Goal: Transaction & Acquisition: Purchase product/service

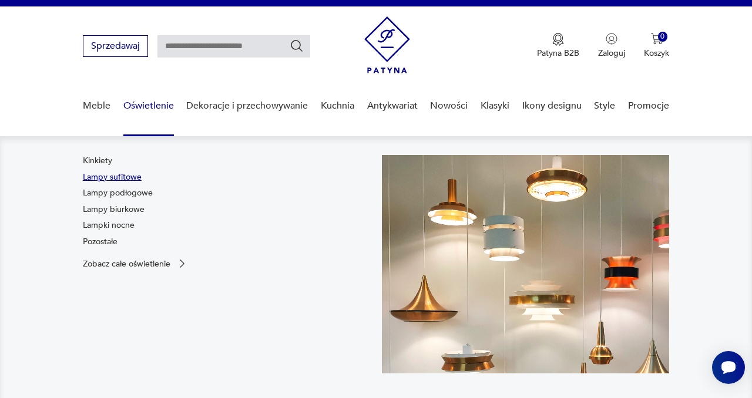
click at [133, 174] on link "Lampy sufitowe" at bounding box center [112, 177] width 59 height 12
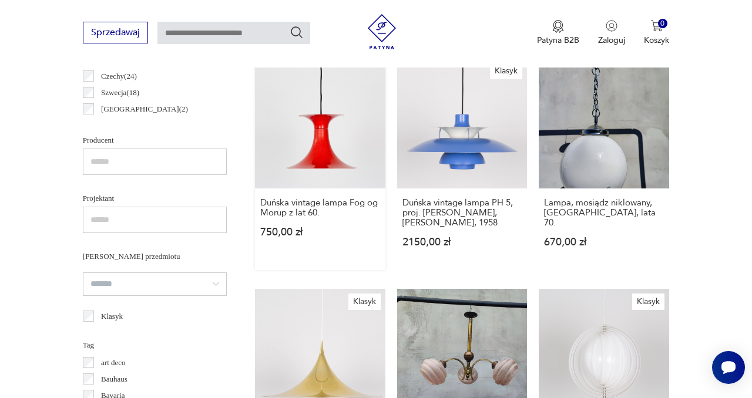
scroll to position [718, 0]
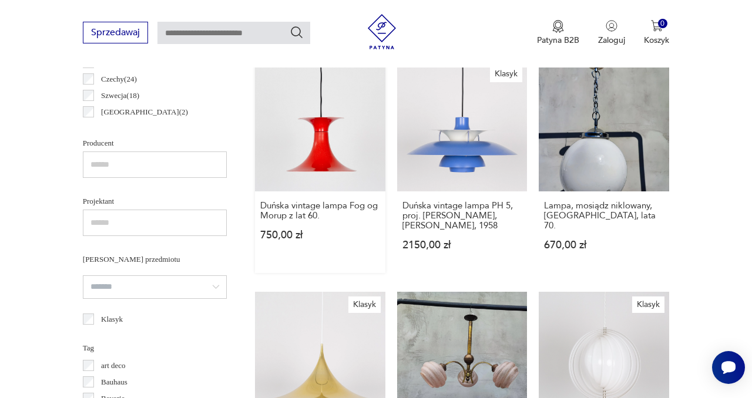
click at [325, 157] on link "Duńska vintage lampa Fog og Morup z lat 60. 750,00 zł" at bounding box center [320, 167] width 130 height 212
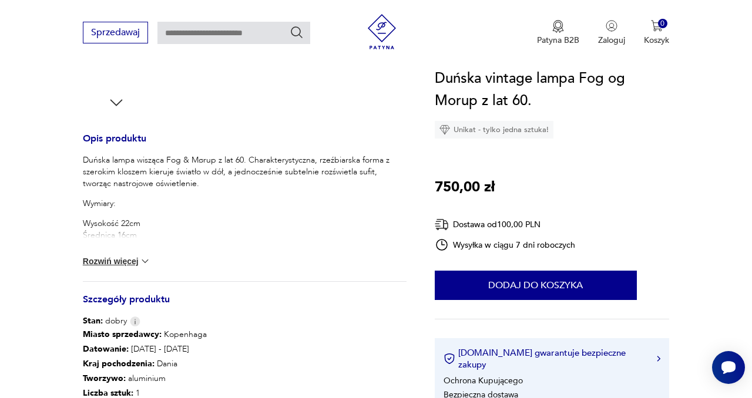
scroll to position [433, 0]
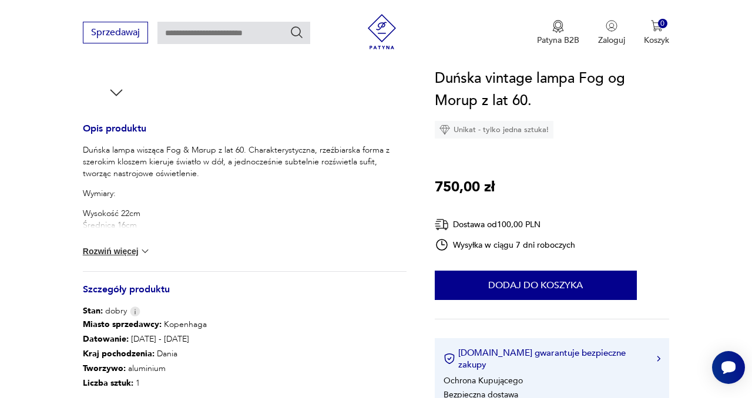
click at [146, 250] on img at bounding box center [145, 251] width 12 height 12
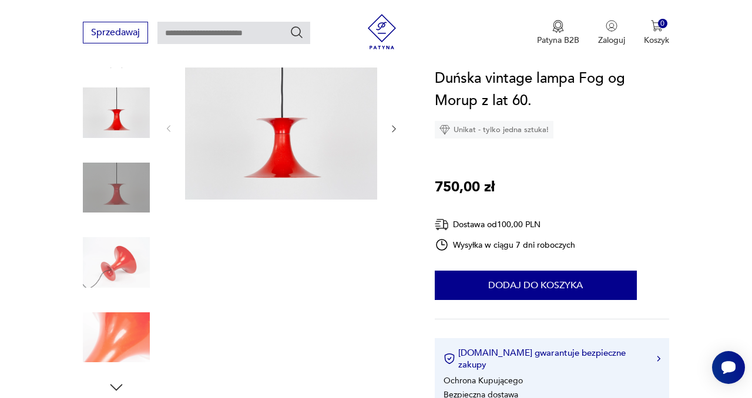
scroll to position [129, 0]
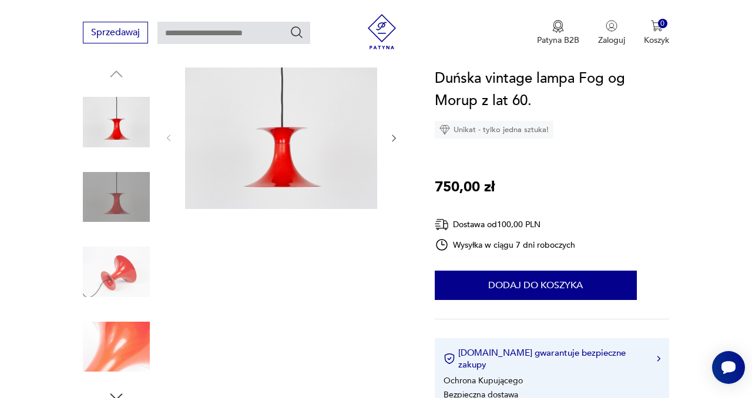
click at [233, 137] on img at bounding box center [281, 137] width 192 height 144
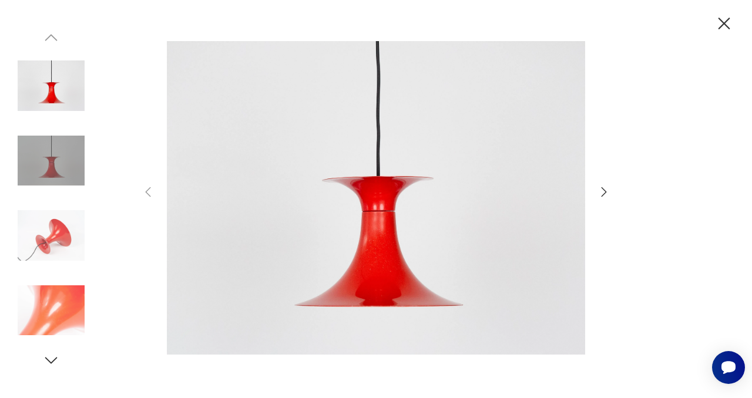
click at [605, 190] on icon "button" at bounding box center [604, 192] width 14 height 14
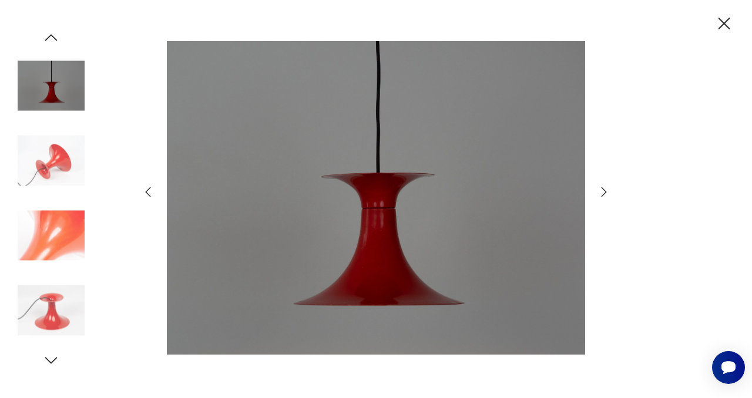
click at [605, 190] on icon "button" at bounding box center [604, 192] width 14 height 14
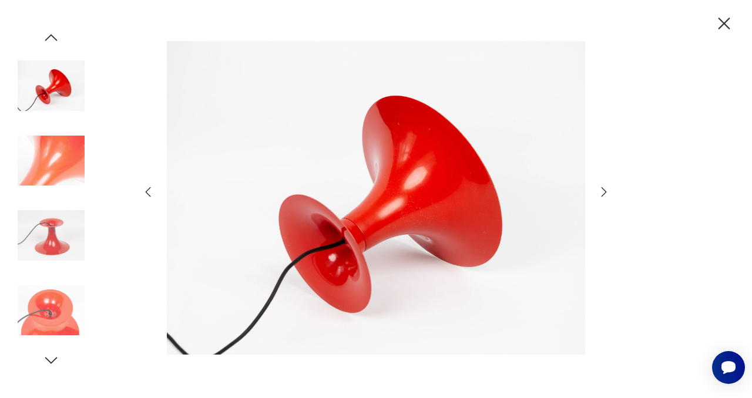
click at [605, 190] on icon "button" at bounding box center [604, 192] width 14 height 14
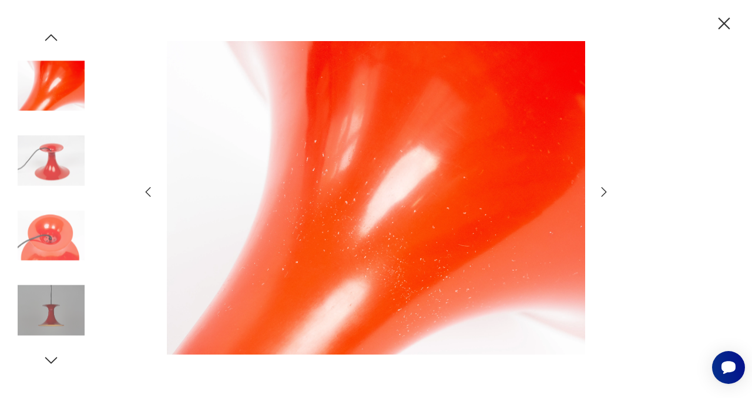
click at [605, 190] on icon "button" at bounding box center [604, 192] width 14 height 14
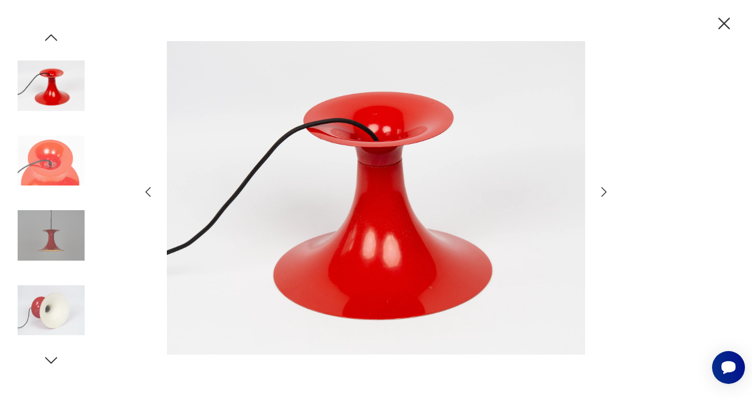
click at [605, 190] on icon "button" at bounding box center [604, 192] width 14 height 14
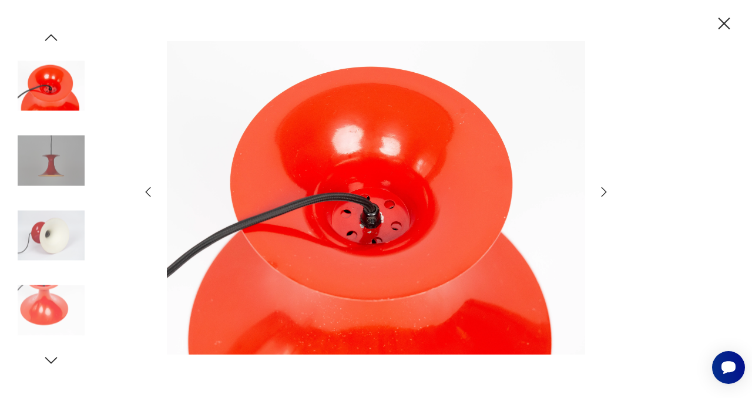
click at [605, 190] on icon "button" at bounding box center [604, 192] width 14 height 14
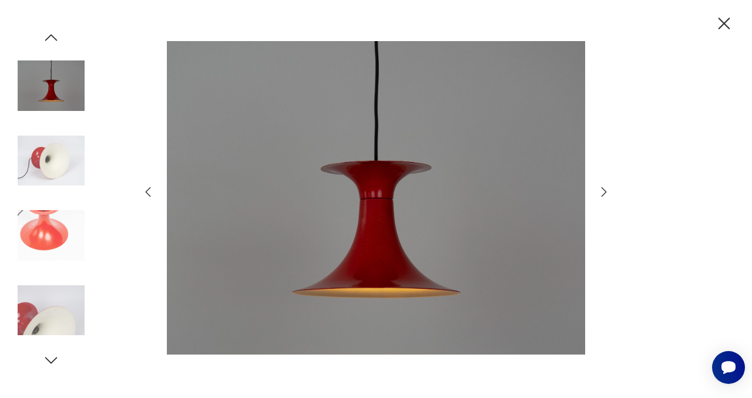
click at [605, 190] on icon "button" at bounding box center [604, 192] width 14 height 14
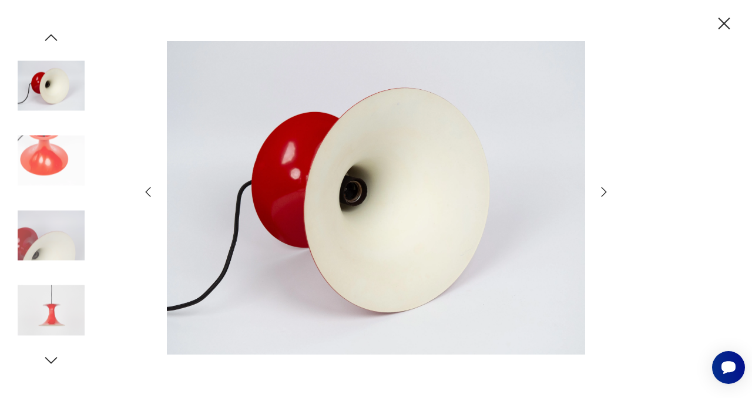
click at [605, 190] on icon "button" at bounding box center [604, 192] width 14 height 14
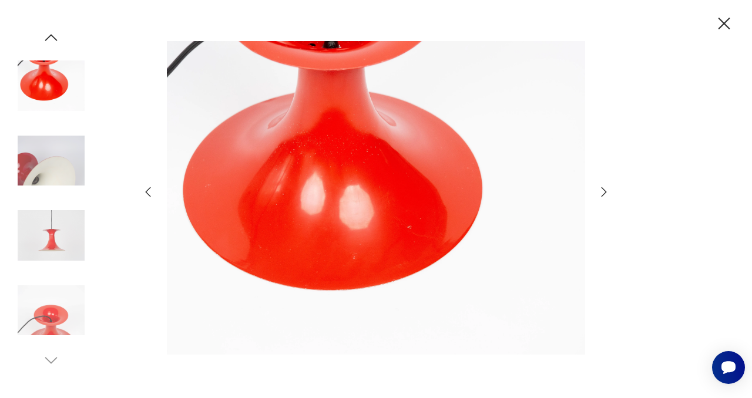
click at [605, 190] on icon "button" at bounding box center [604, 192] width 14 height 14
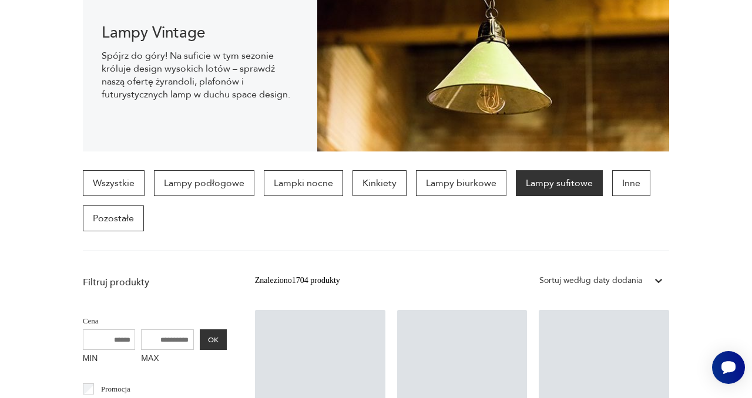
scroll to position [2259, 0]
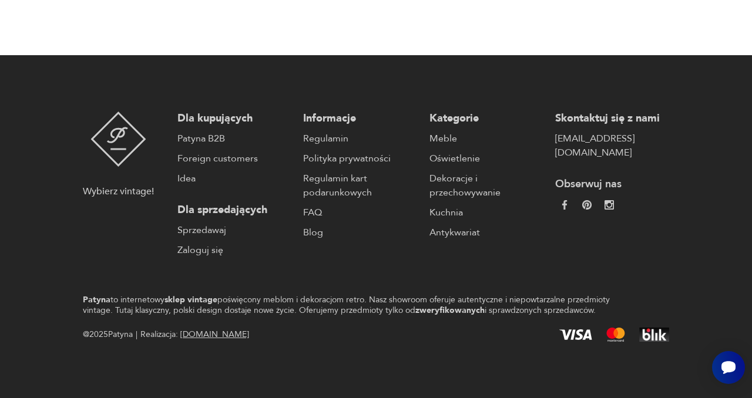
scroll to position [17, 0]
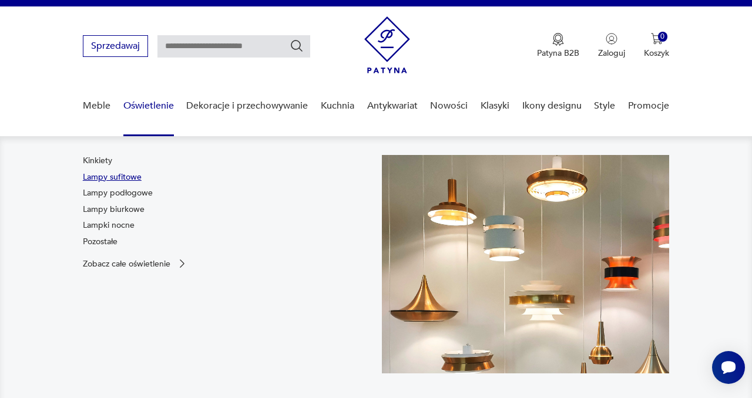
click at [113, 175] on link "Lampy sufitowe" at bounding box center [112, 177] width 59 height 12
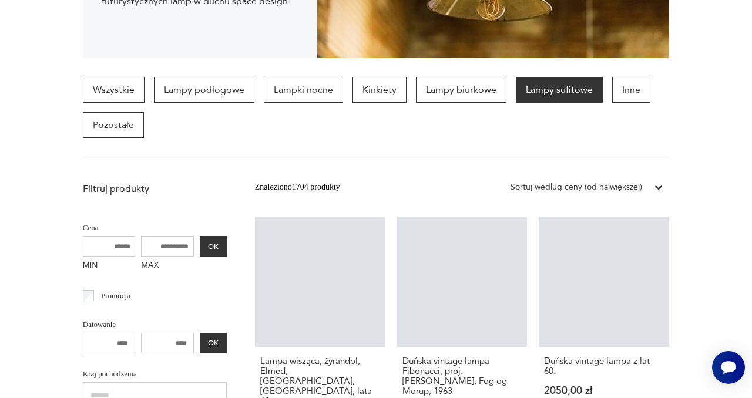
scroll to position [312, 0]
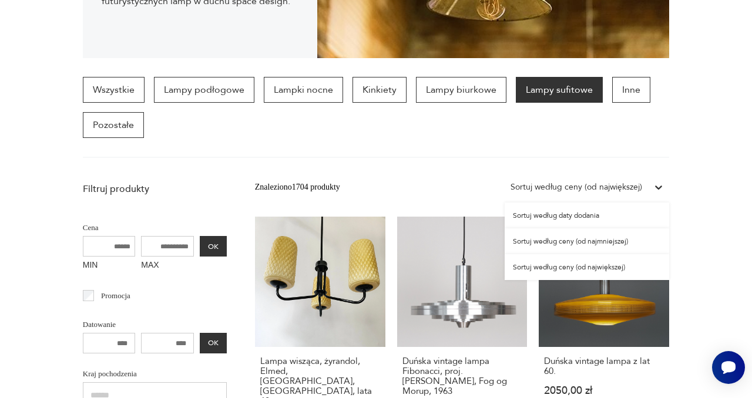
click at [658, 186] on icon at bounding box center [658, 187] width 12 height 12
click at [585, 214] on div "Sortuj według daty dodania" at bounding box center [586, 216] width 164 height 26
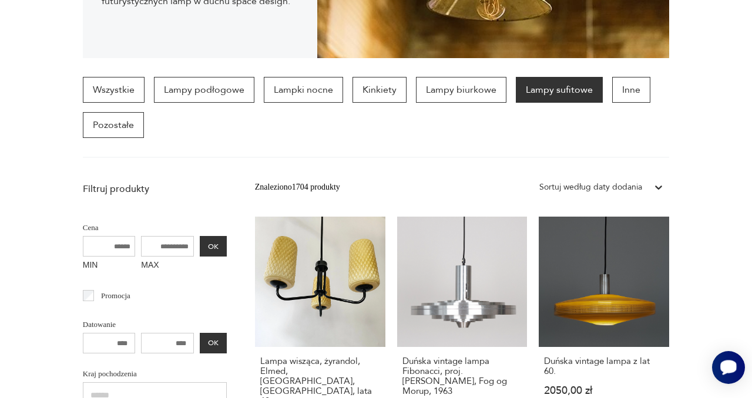
click at [721, 366] on icon "Otwórz czat Smartsupp" at bounding box center [728, 367] width 16 height 15
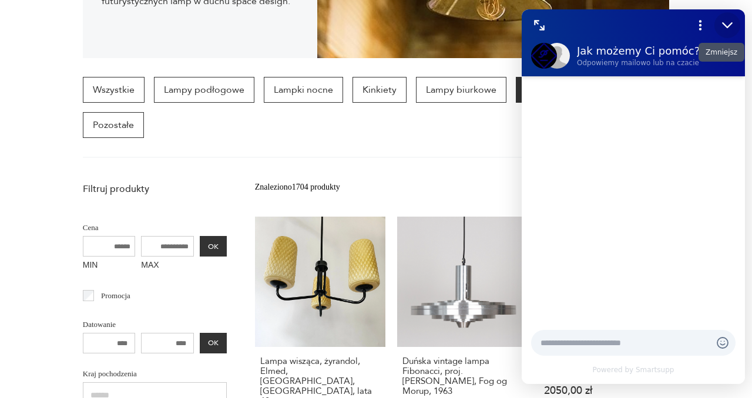
click at [726, 25] on icon "Zmniejsz" at bounding box center [726, 25] width 15 height 15
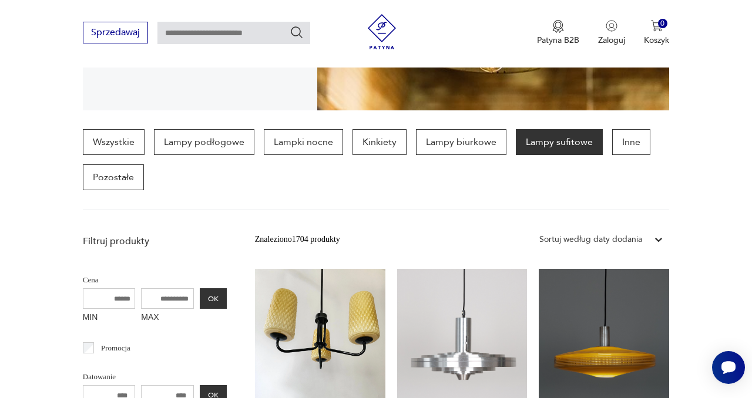
scroll to position [273, 0]
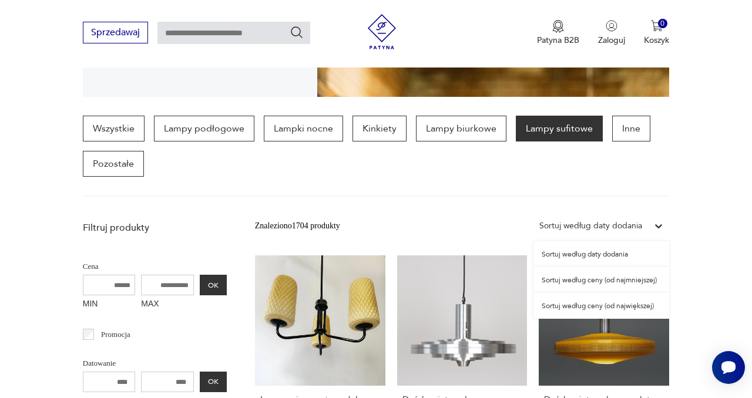
click at [657, 225] on icon at bounding box center [658, 226] width 7 height 4
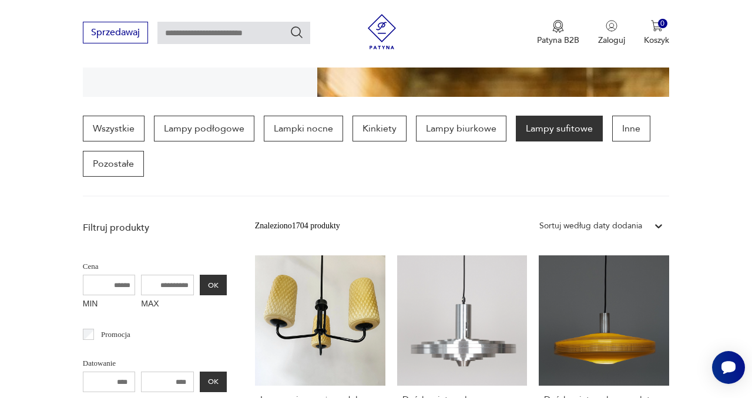
click at [682, 142] on section "Wszystkie Lampy podłogowe Lampki nocne Kinkiety Lampy biurkowe Lampy sufitowe I…" at bounding box center [376, 156] width 752 height 81
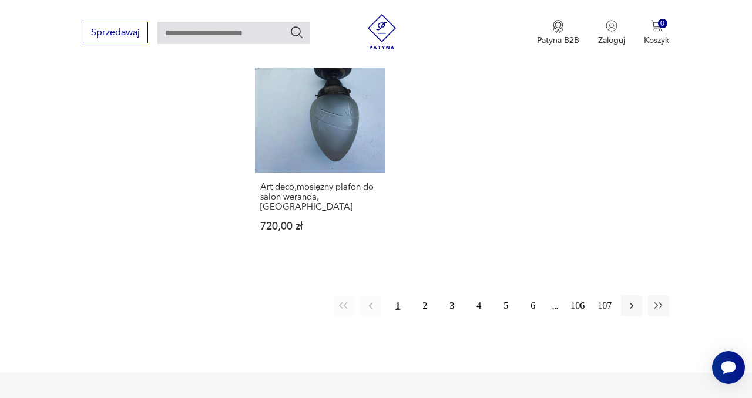
scroll to position [1691, 0]
click at [425, 294] on button "2" at bounding box center [424, 304] width 21 height 21
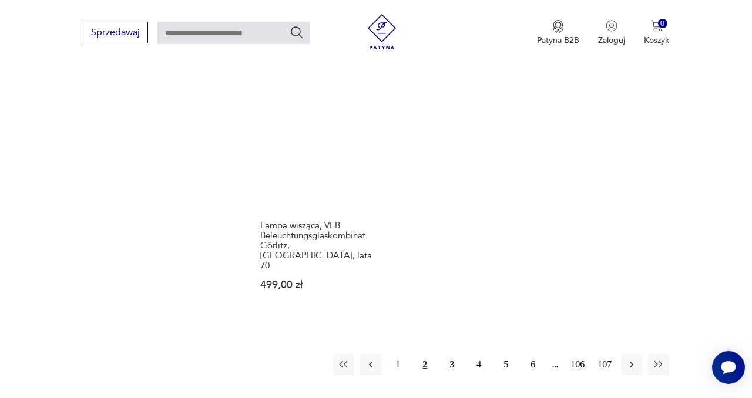
scroll to position [1621, 0]
click at [449, 354] on button "3" at bounding box center [451, 364] width 21 height 21
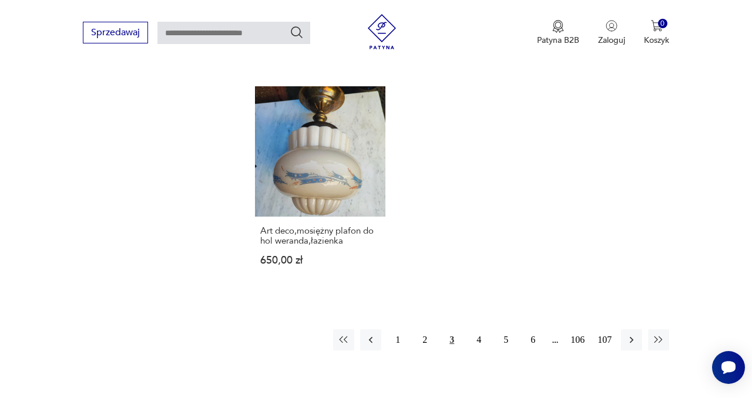
scroll to position [1666, 0]
click at [479, 329] on button "4" at bounding box center [478, 339] width 21 height 21
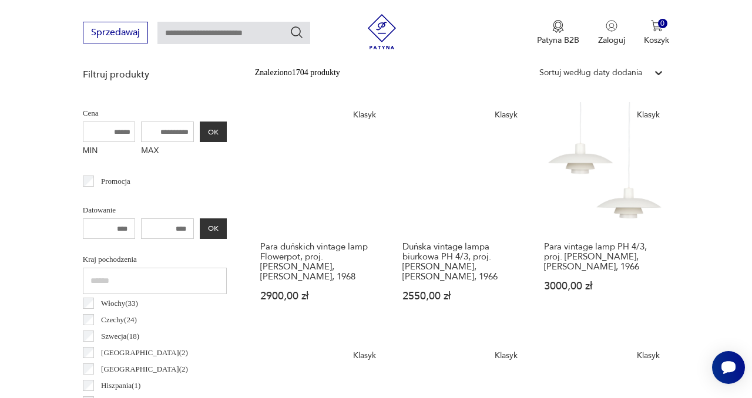
scroll to position [415, 0]
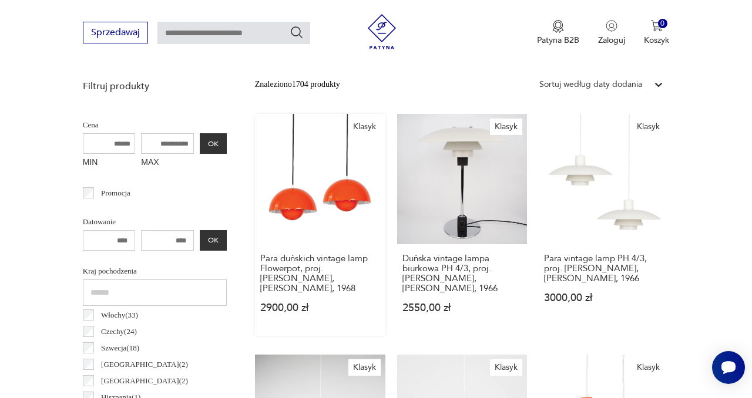
click at [343, 194] on link "Klasyk Para duńskich vintage lamp Flowerpot, proj. Verner Panton, Louis Poulsen…" at bounding box center [320, 225] width 130 height 222
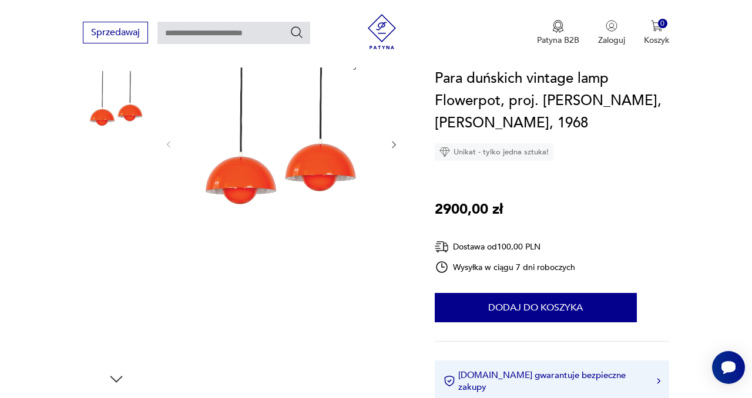
scroll to position [142, 0]
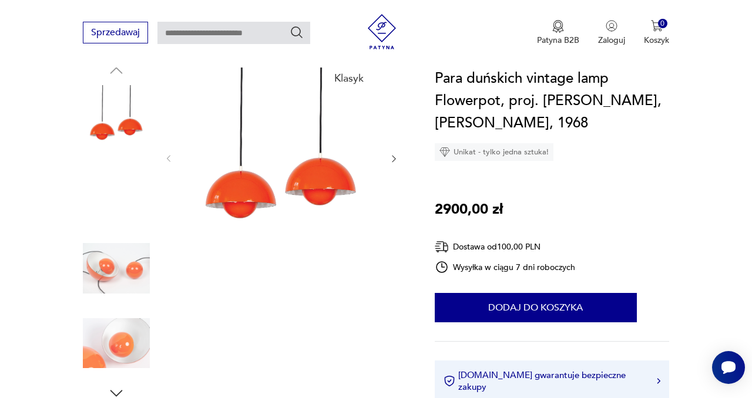
click at [298, 164] on img at bounding box center [281, 158] width 192 height 192
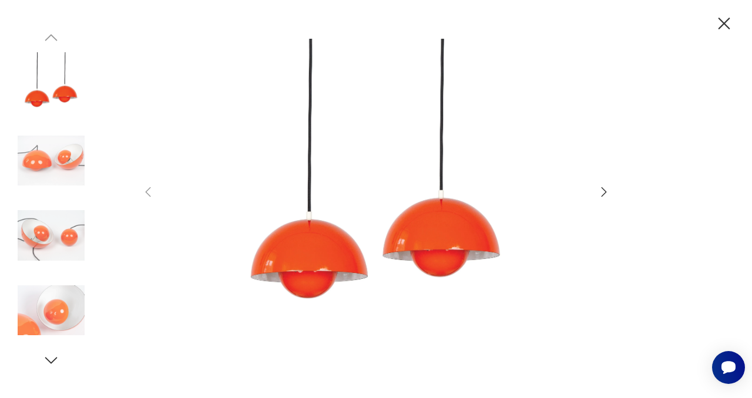
click at [604, 192] on icon "button" at bounding box center [604, 192] width 14 height 14
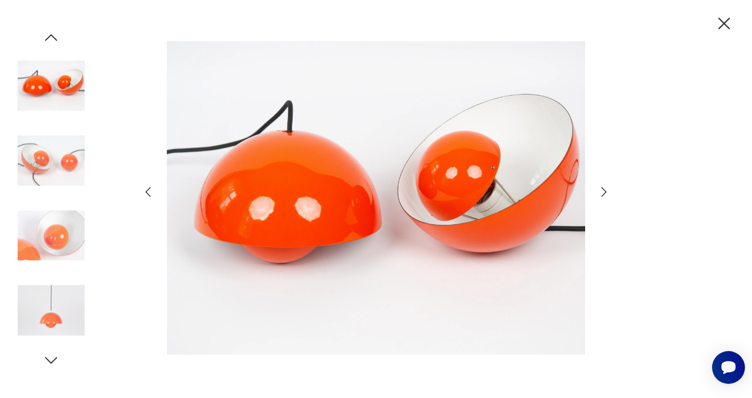
click at [604, 192] on icon "button" at bounding box center [604, 192] width 14 height 14
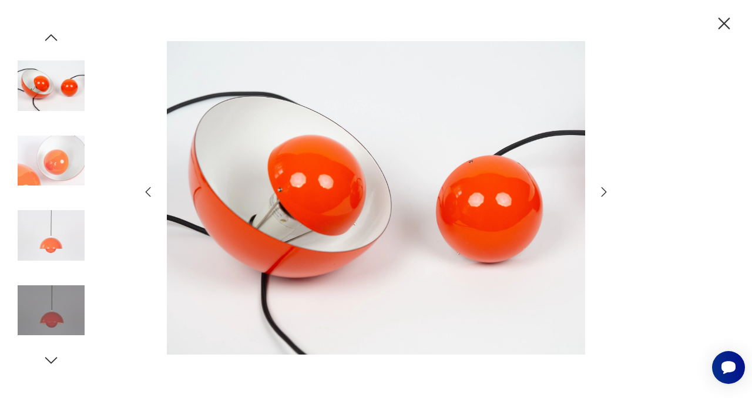
click at [604, 192] on icon "button" at bounding box center [604, 192] width 14 height 14
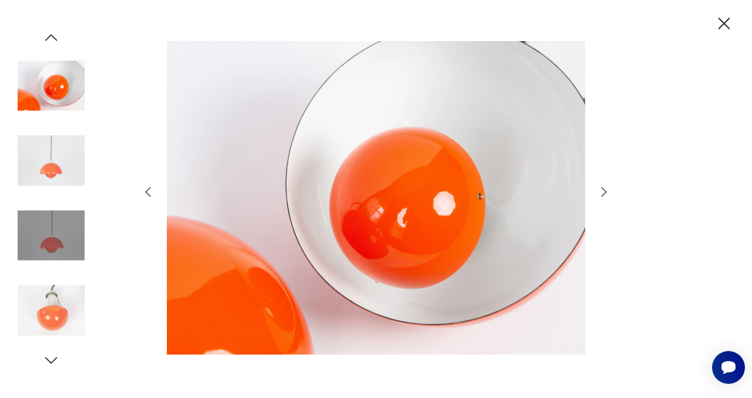
click at [604, 192] on icon "button" at bounding box center [604, 192] width 14 height 14
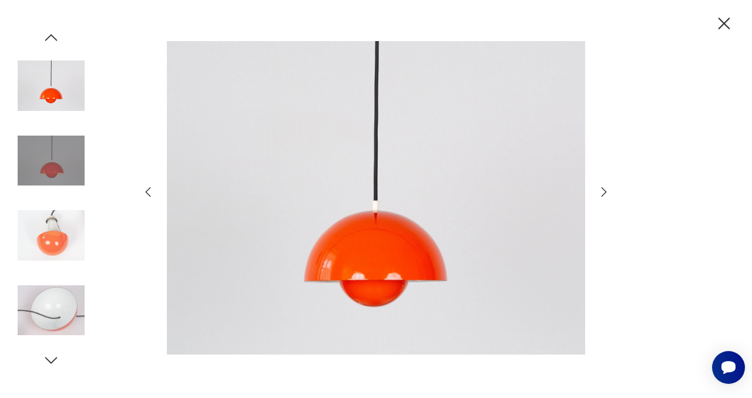
click at [604, 192] on icon "button" at bounding box center [604, 192] width 14 height 14
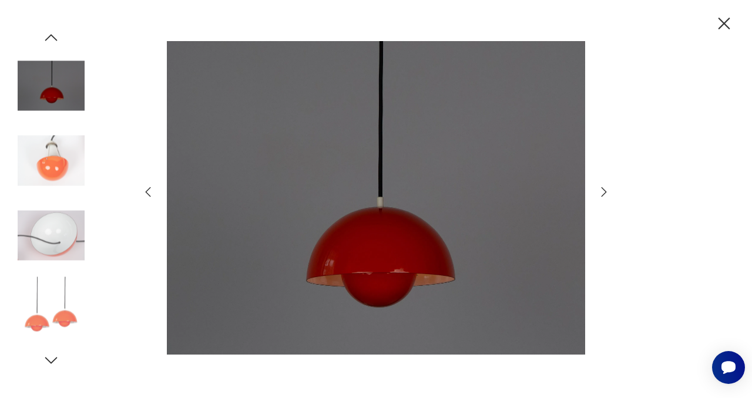
click at [604, 192] on icon "button" at bounding box center [604, 192] width 14 height 14
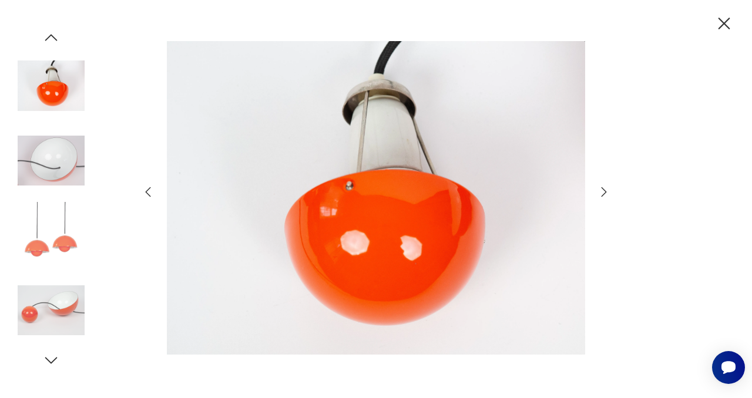
click at [604, 192] on icon "button" at bounding box center [604, 192] width 14 height 14
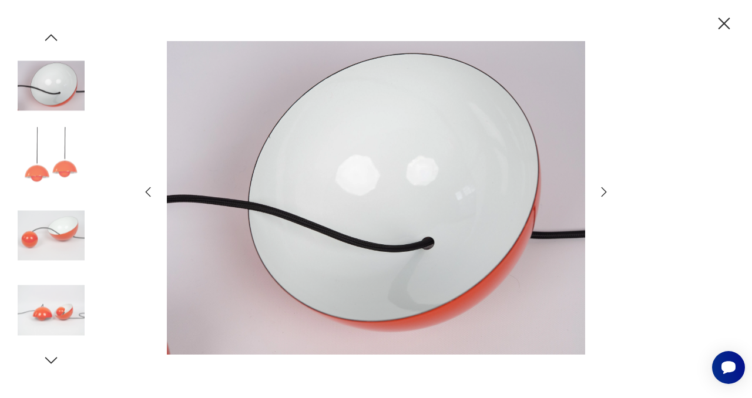
click at [604, 192] on icon "button" at bounding box center [604, 192] width 14 height 14
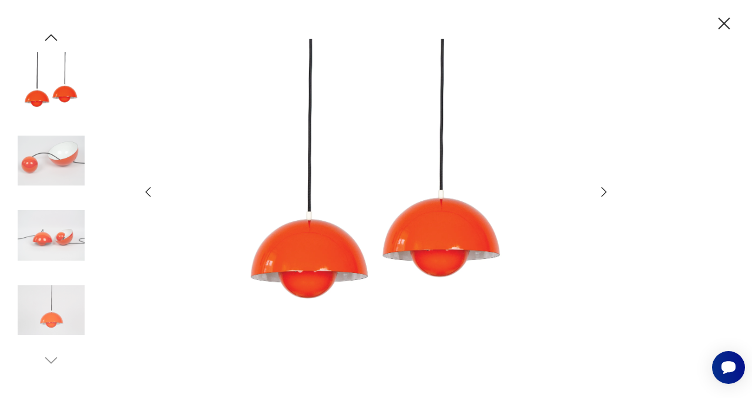
click at [604, 192] on icon "button" at bounding box center [604, 192] width 14 height 14
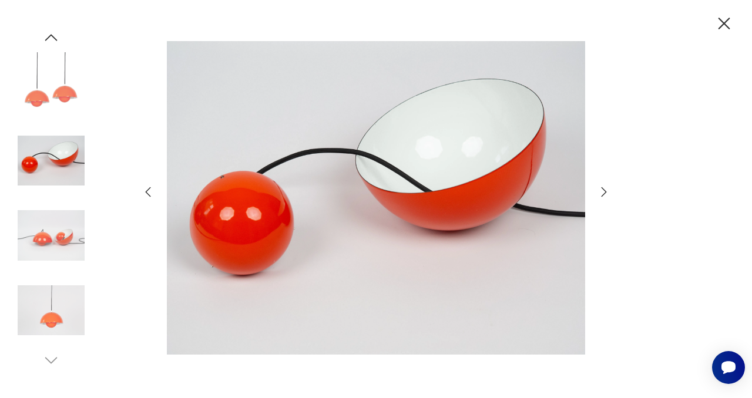
click at [604, 192] on icon "button" at bounding box center [604, 192] width 14 height 14
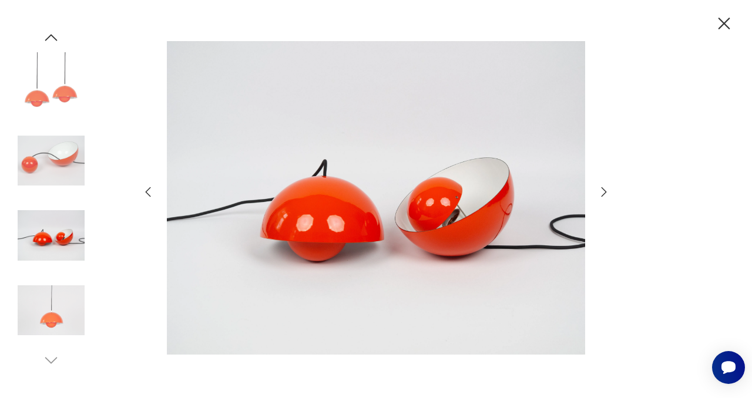
click at [604, 192] on icon "button" at bounding box center [604, 192] width 14 height 14
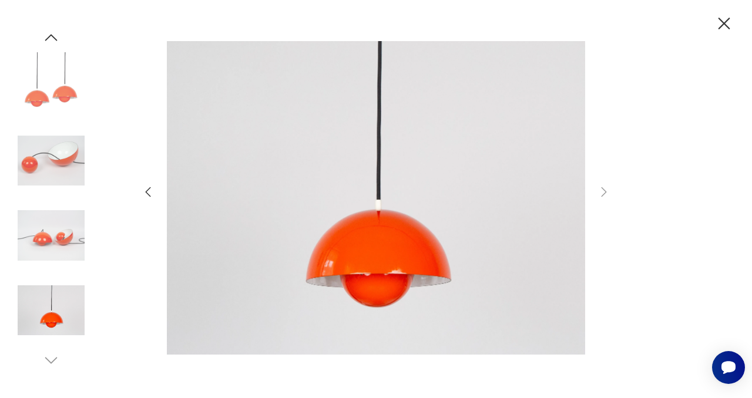
click at [723, 21] on icon "button" at bounding box center [724, 24] width 21 height 21
